Goal: Information Seeking & Learning: Learn about a topic

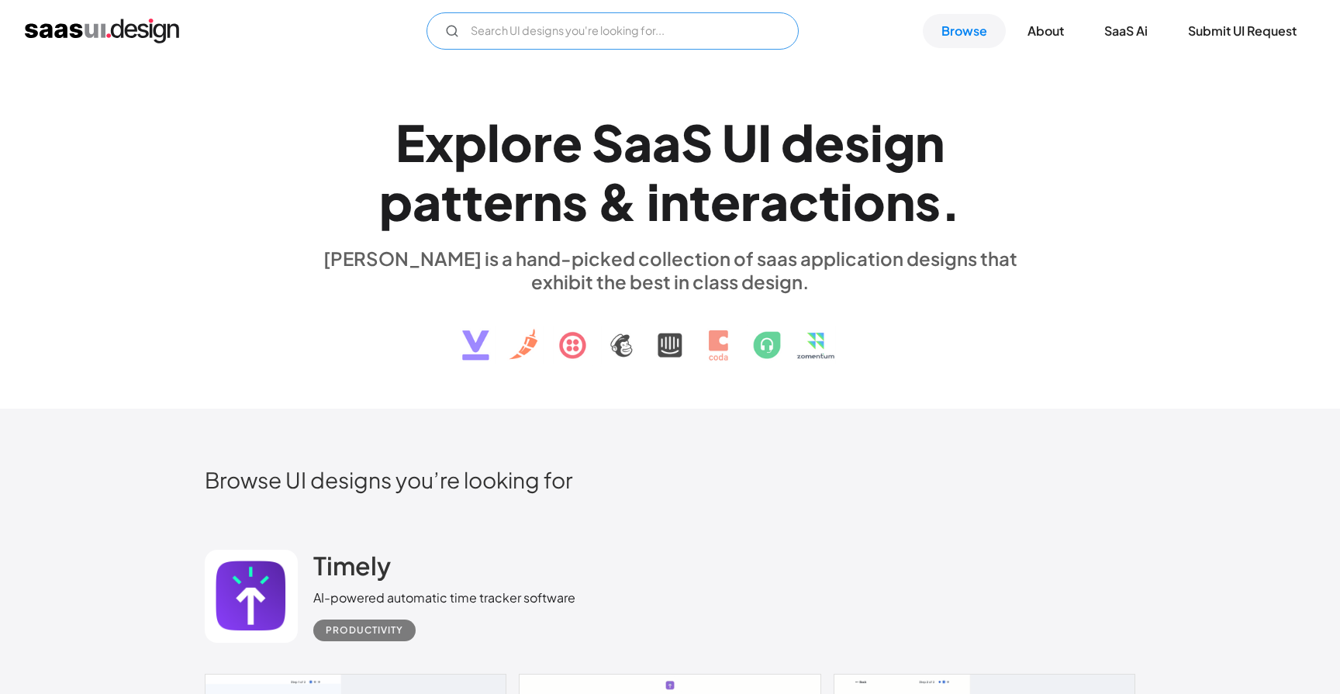
click at [533, 39] on input "Email Form" at bounding box center [613, 30] width 372 height 37
type input "load"
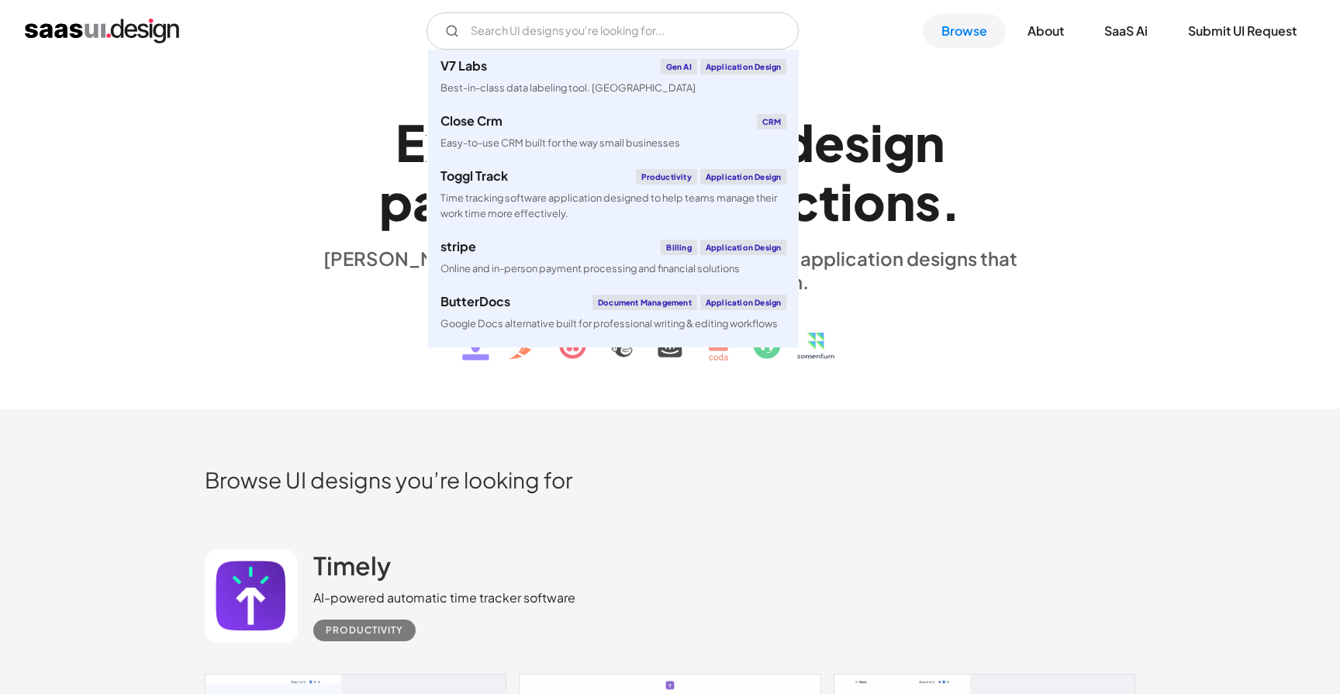
click at [116, 281] on div "E x p l o r e S a a S U I d e s i g n p a t t e r n s & i n t e r a c t i o n s…" at bounding box center [670, 235] width 1340 height 347
click at [504, 25] on input "Email Form" at bounding box center [613, 30] width 372 height 37
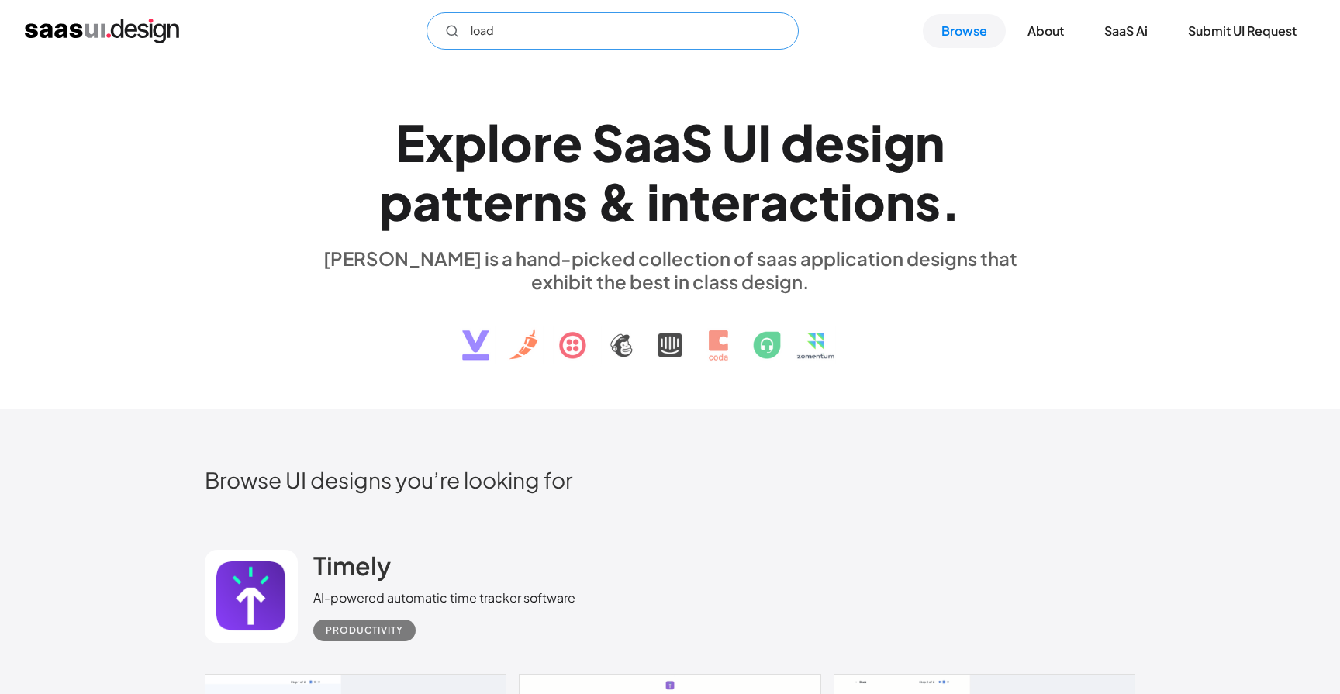
click at [532, 26] on input "load" at bounding box center [613, 30] width 372 height 37
type input "loading"
click at [331, 123] on h1 "E x p l o r e S a a S U I d e s i g n p a t t e r n s & i n t e r a c t i o n s…" at bounding box center [670, 171] width 714 height 119
click at [978, 9] on div "V7 Labs Gen AI Application Design Best-in-class data labeling tool. GenAI Close…" at bounding box center [670, 31] width 1340 height 62
click at [963, 29] on link "Browse" at bounding box center [964, 31] width 83 height 34
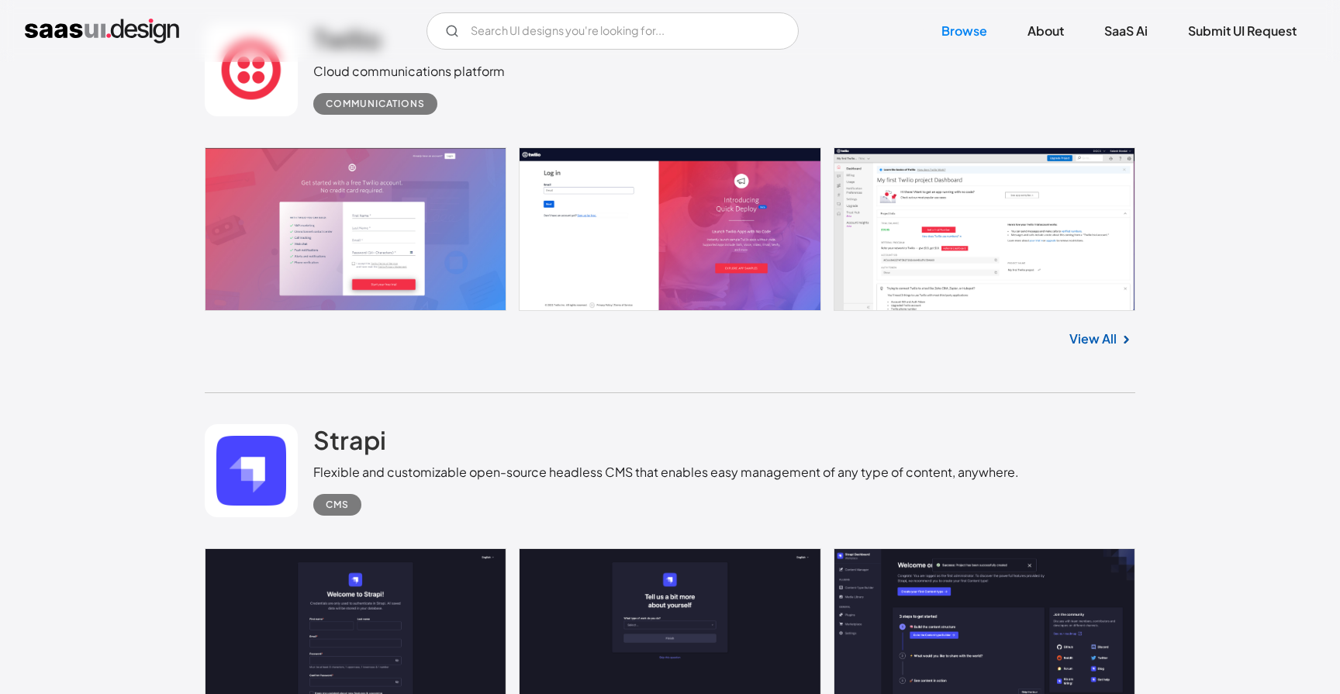
scroll to position [3805, 0]
